Goal: Transaction & Acquisition: Purchase product/service

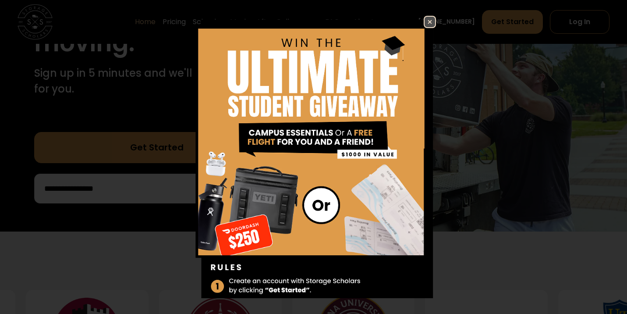
scroll to position [186, 0]
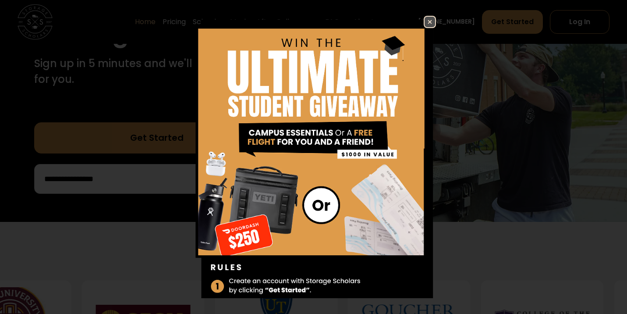
click at [430, 22] on img at bounding box center [430, 22] width 11 height 11
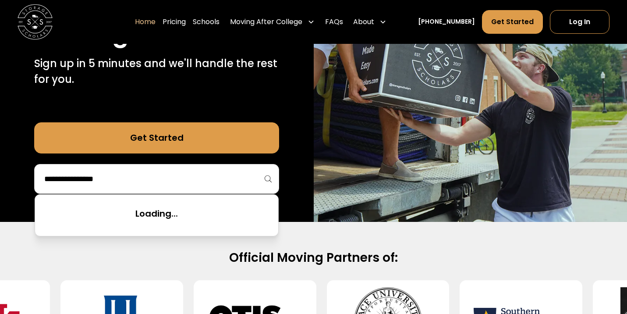
click at [172, 176] on input "search" at bounding box center [156, 178] width 226 height 15
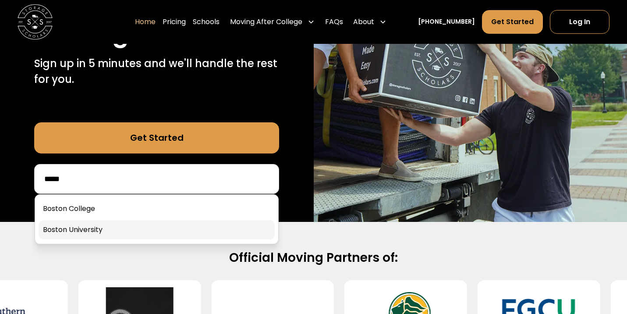
type input "*****"
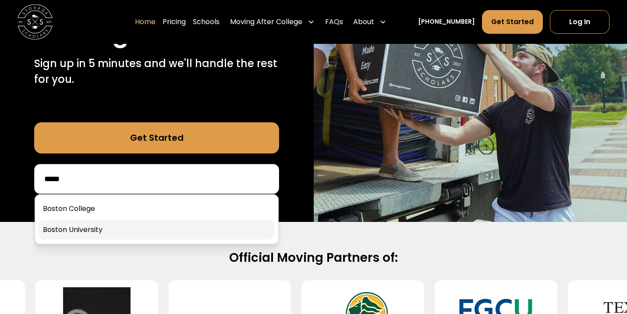
click at [142, 231] on link at bounding box center [157, 229] width 236 height 19
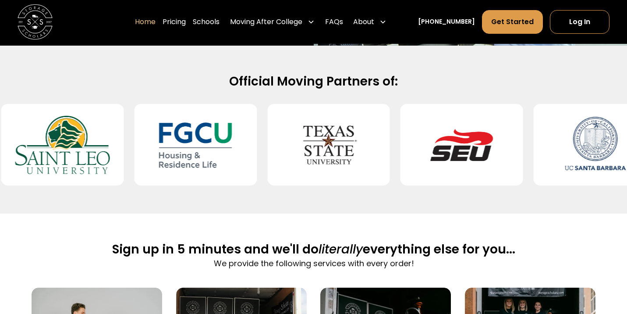
scroll to position [356, 0]
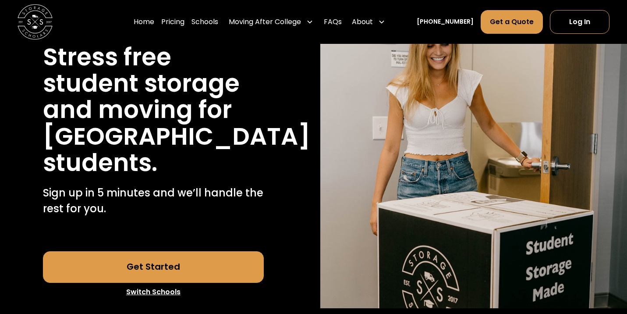
scroll to position [102, 0]
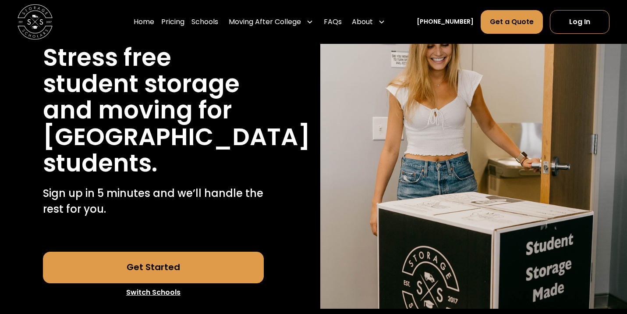
click at [188, 266] on link "Get Started" at bounding box center [153, 267] width 221 height 32
